Goal: Transaction & Acquisition: Purchase product/service

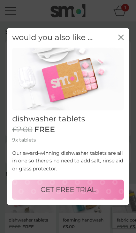
click at [119, 40] on icon "close" at bounding box center [121, 37] width 6 height 6
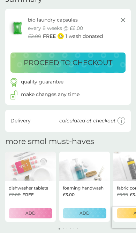
scroll to position [33, 0]
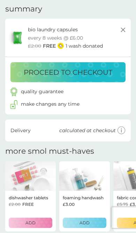
click at [90, 74] on p "proceed to checkout" at bounding box center [68, 72] width 89 height 11
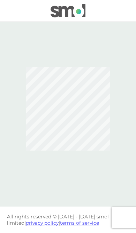
scroll to position [9, 0]
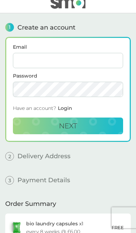
click at [93, 63] on input "Email" at bounding box center [68, 60] width 110 height 15
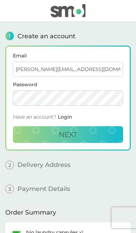
type input "[PERSON_NAME][EMAIL_ADDRESS][DOMAIN_NAME]"
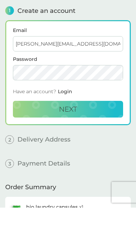
click at [93, 126] on button "Next" at bounding box center [68, 134] width 110 height 17
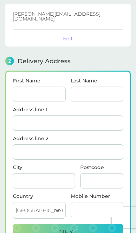
scroll to position [84, 0]
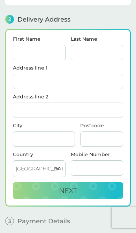
click at [47, 54] on input "First Name" at bounding box center [39, 52] width 53 height 15
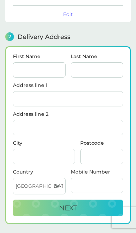
type input "Y"
type input "[PERSON_NAME]"
type input "Temperton"
type input "Number [STREET_ADDRESS]"
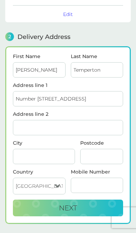
type input "[GEOGRAPHIC_DATA]"
type input "Guildford"
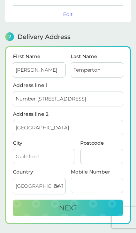
type input "GU2 9RN"
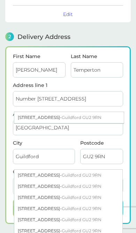
click at [98, 116] on div "[STREET_ADDRESS]" at bounding box center [68, 117] width 109 height 11
type input "[STREET_ADDRESS]"
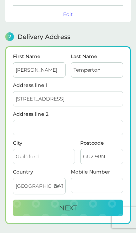
scroll to position [67, 0]
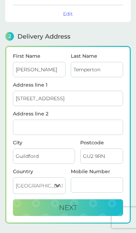
click at [97, 182] on input "Mobile Number" at bounding box center [97, 185] width 53 height 15
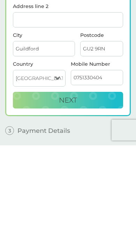
type input "07513304043"
click at [81, 180] on button "Next" at bounding box center [68, 188] width 110 height 17
checkbox input "true"
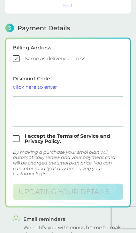
scroll to position [189, 0]
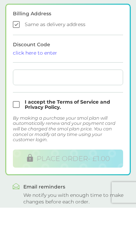
click at [19, 125] on input "checkbox" at bounding box center [68, 130] width 110 height 10
checkbox input "true"
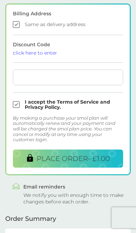
click at [91, 155] on span "PLACE ORDER - £1.00" at bounding box center [73, 159] width 73 height 8
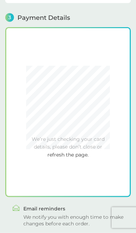
scroll to position [189, 0]
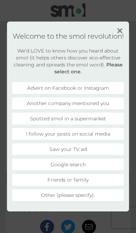
click at [78, 185] on li "Friends or family" at bounding box center [68, 180] width 112 height 12
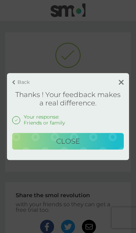
click at [86, 145] on button "Close" at bounding box center [68, 141] width 112 height 17
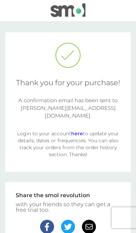
click at [66, 15] on img at bounding box center [68, 9] width 35 height 13
